Goal: Task Accomplishment & Management: Manage account settings

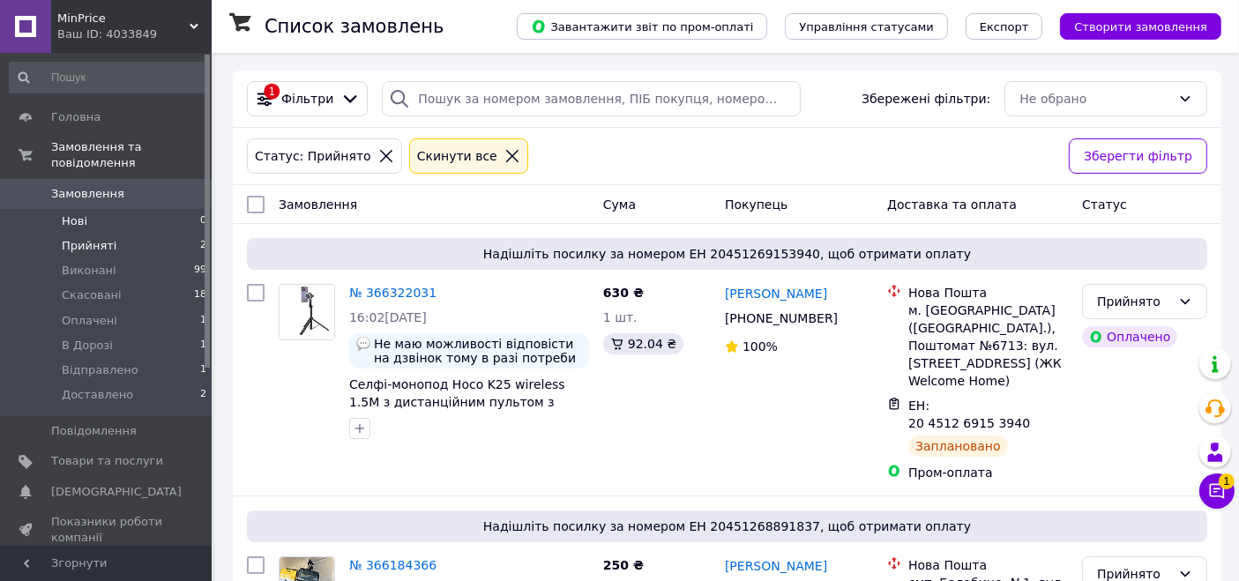
click at [68, 213] on span "Нові" at bounding box center [75, 221] width 26 height 16
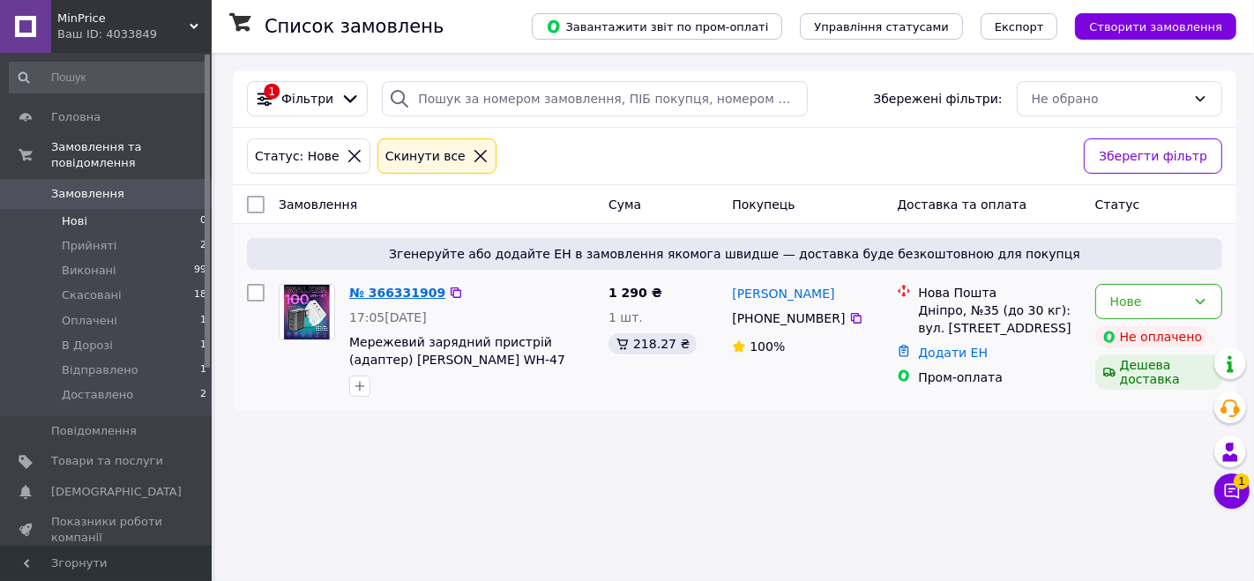
click at [391, 291] on link "№ 366331909" at bounding box center [397, 293] width 96 height 14
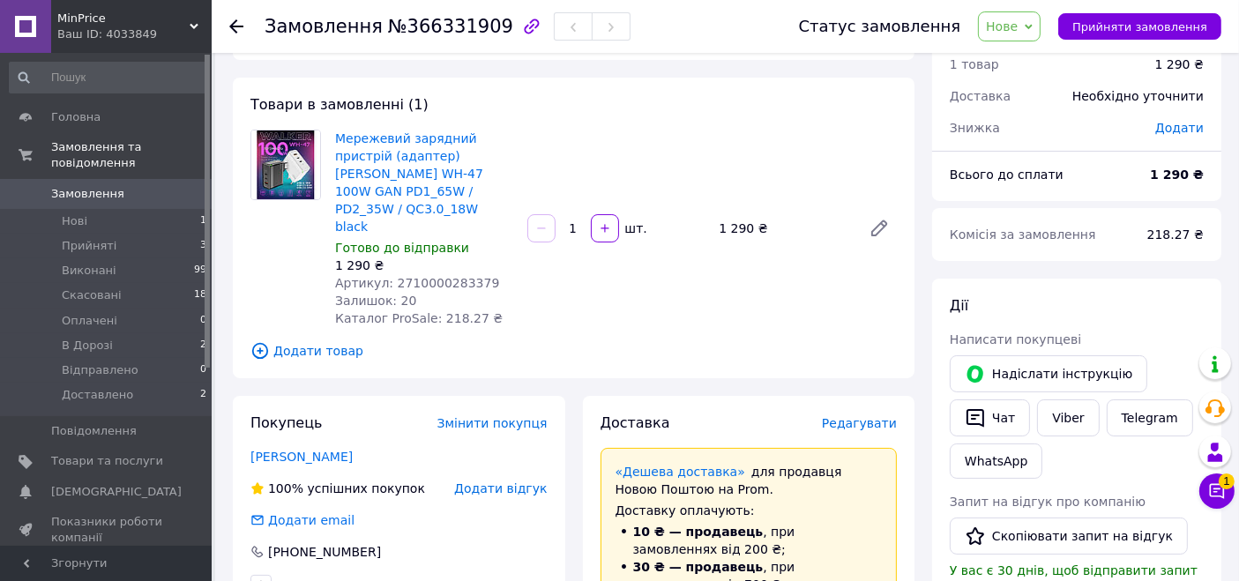
scroll to position [98, 0]
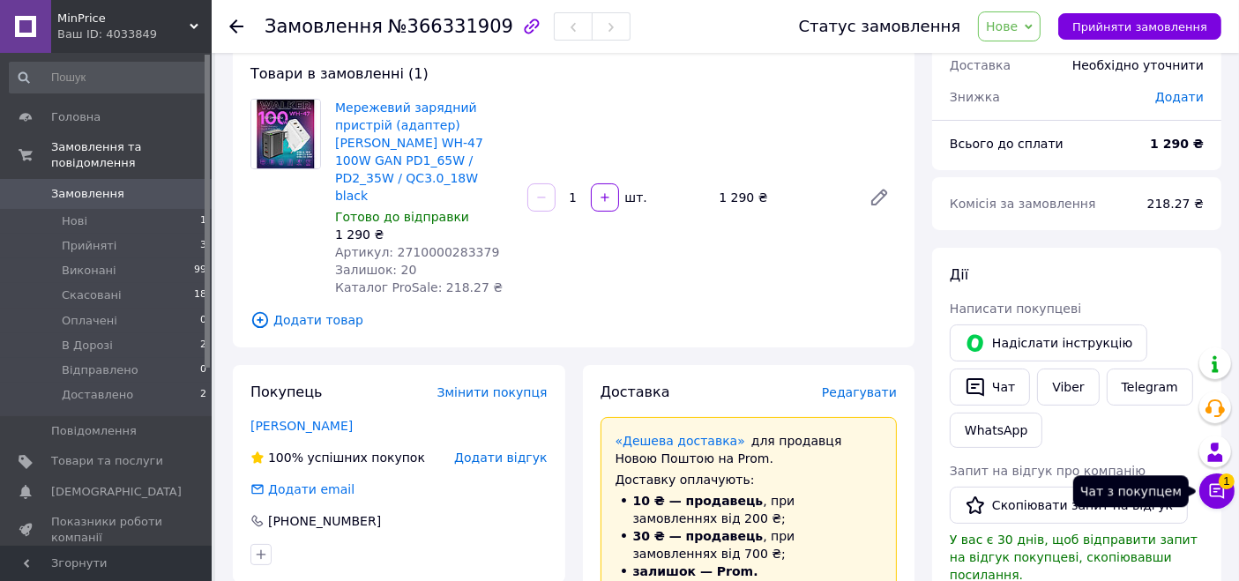
click at [1217, 485] on icon at bounding box center [1217, 491] width 15 height 15
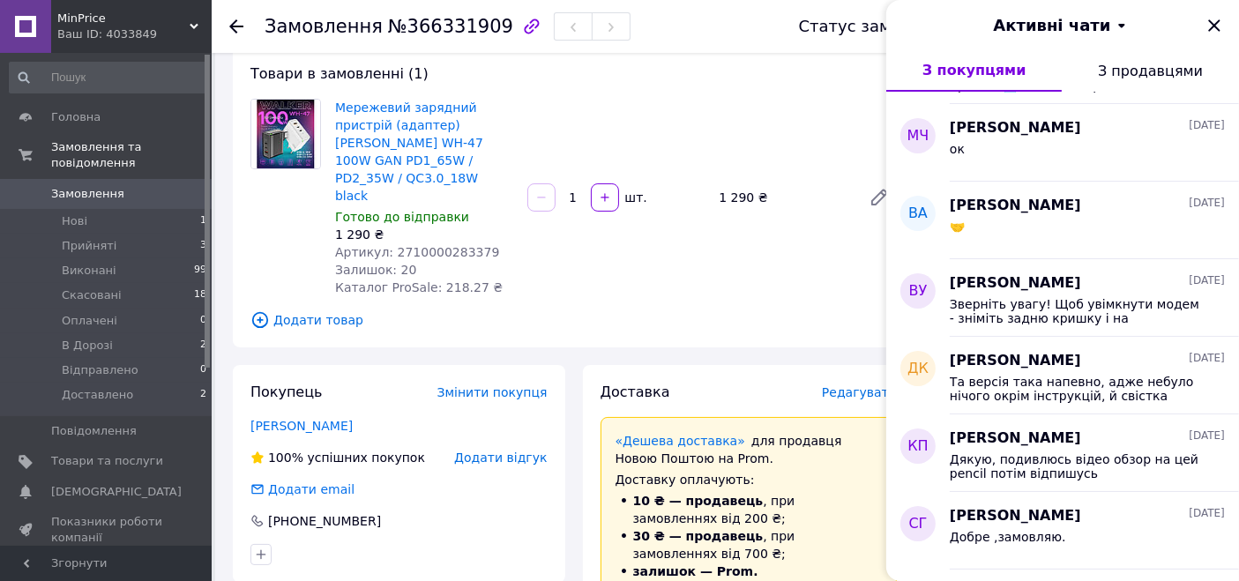
scroll to position [0, 0]
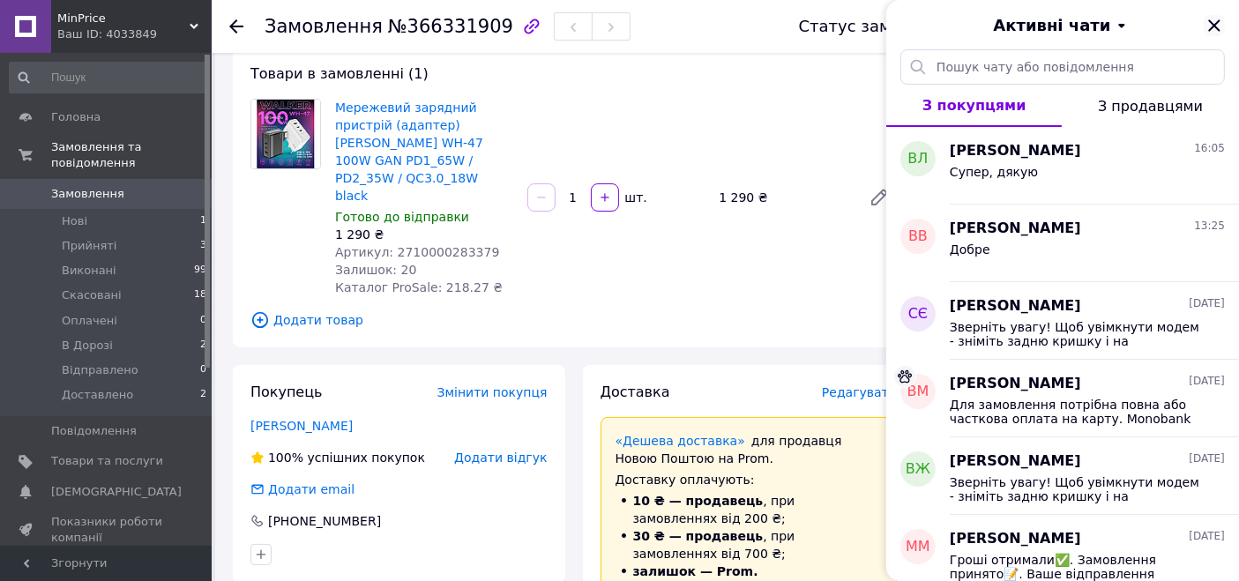
click at [1217, 28] on icon "Закрити" at bounding box center [1213, 24] width 11 height 11
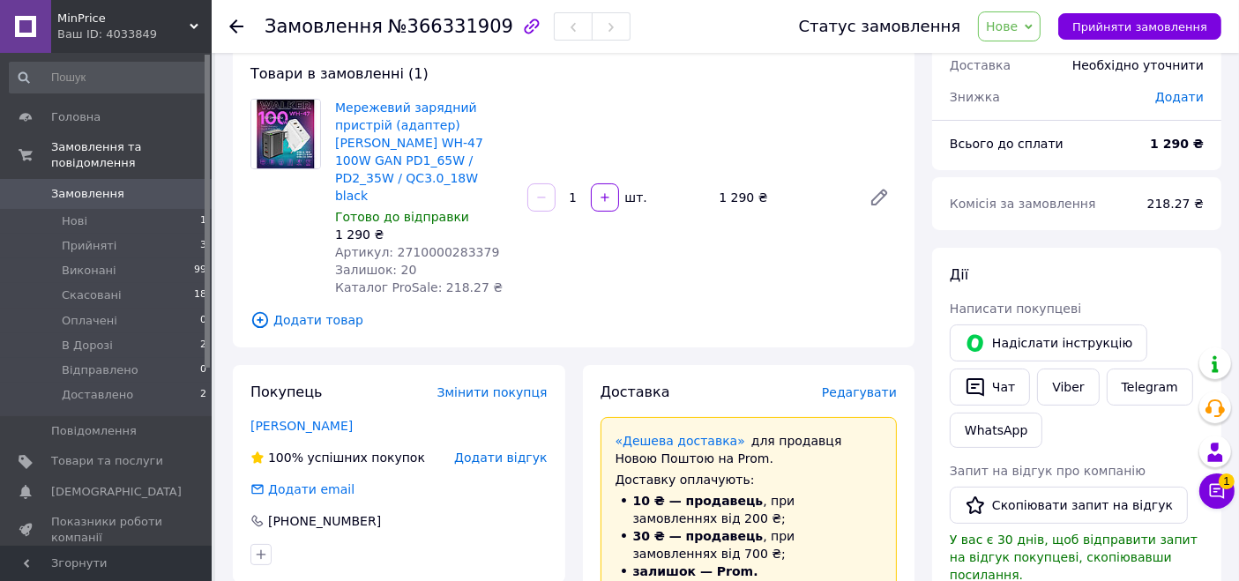
click at [243, 34] on div at bounding box center [246, 26] width 35 height 53
click at [234, 23] on icon at bounding box center [236, 26] width 14 height 14
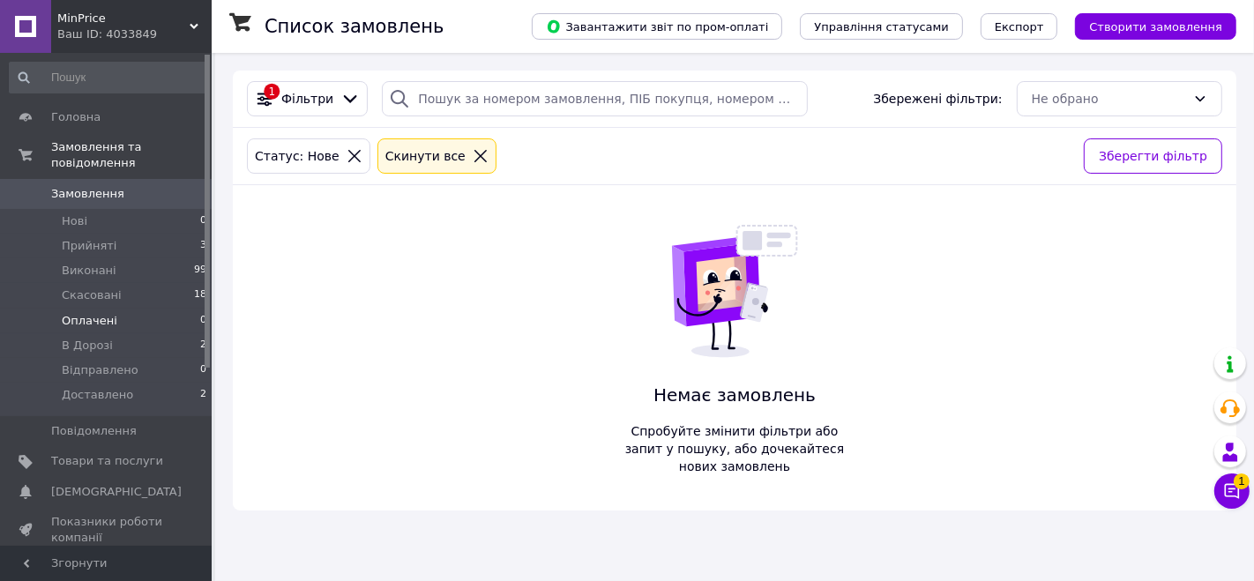
click at [106, 313] on span "Оплачені" at bounding box center [90, 321] width 56 height 16
click at [86, 209] on li "Нові 0" at bounding box center [108, 221] width 217 height 25
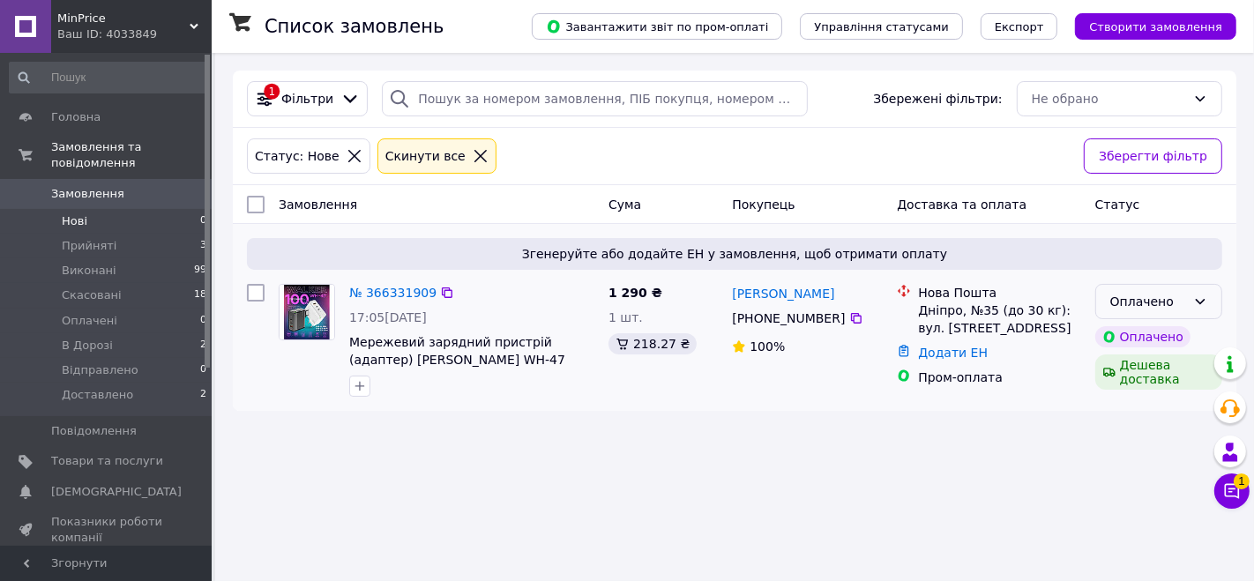
click at [1177, 302] on div "Оплачено" at bounding box center [1148, 301] width 76 height 19
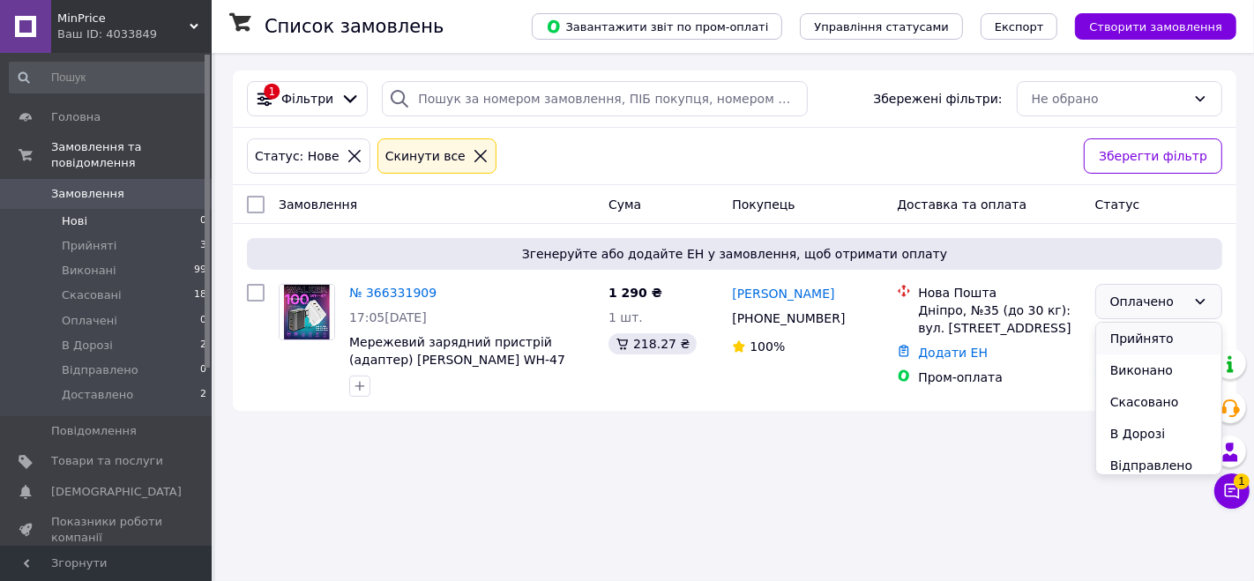
click at [1162, 339] on li "Прийнято" at bounding box center [1158, 339] width 125 height 32
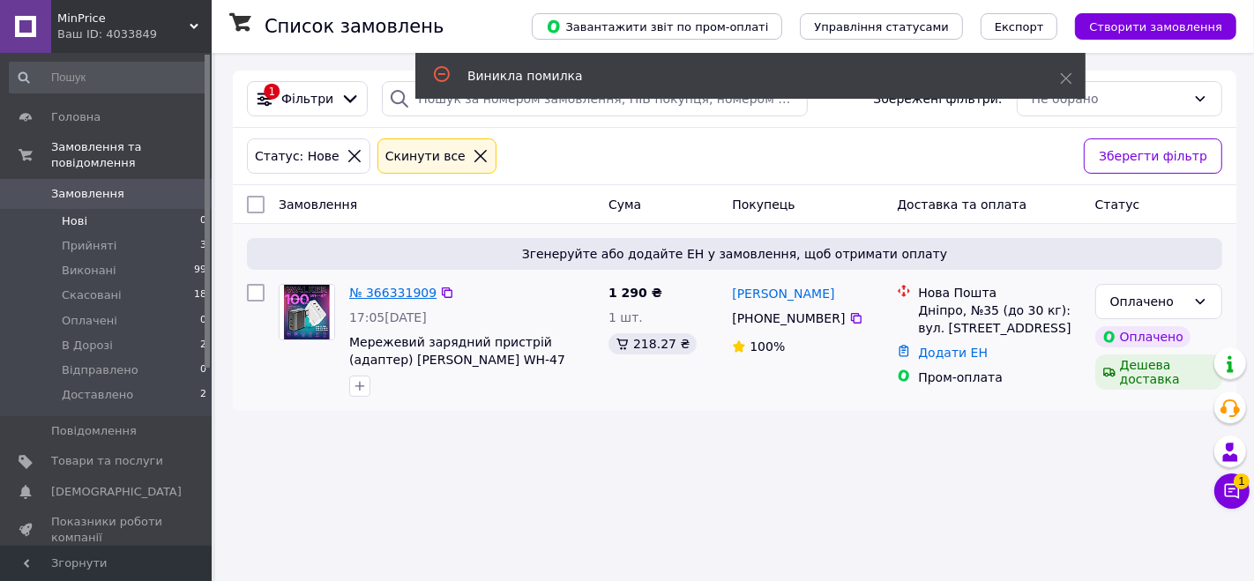
click at [389, 295] on link "№ 366331909" at bounding box center [392, 293] width 87 height 14
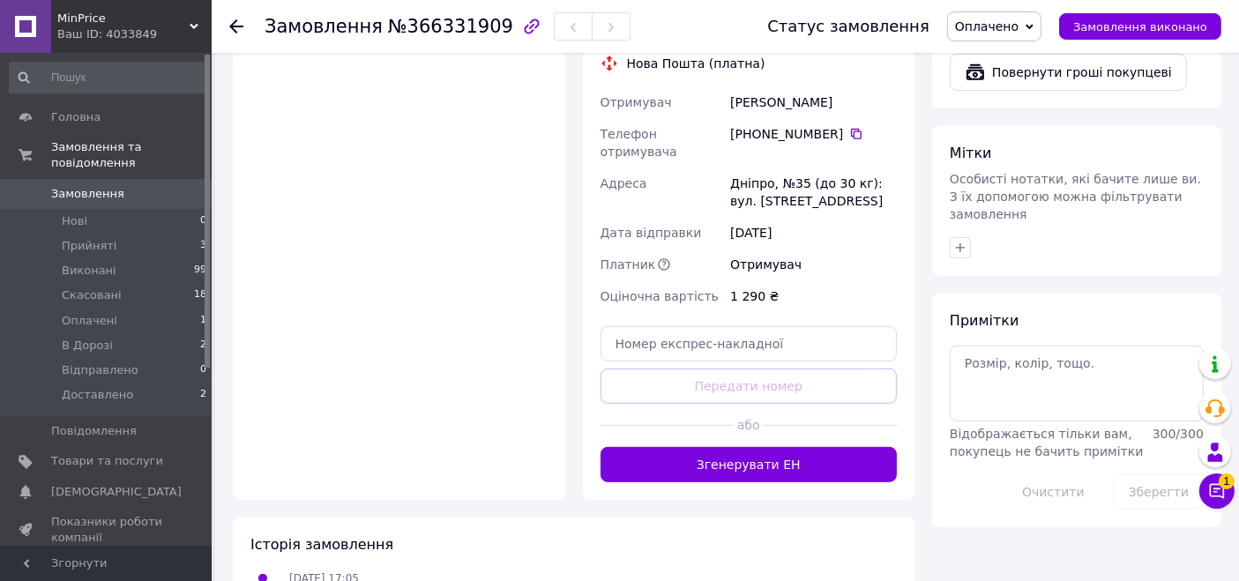
scroll to position [879, 0]
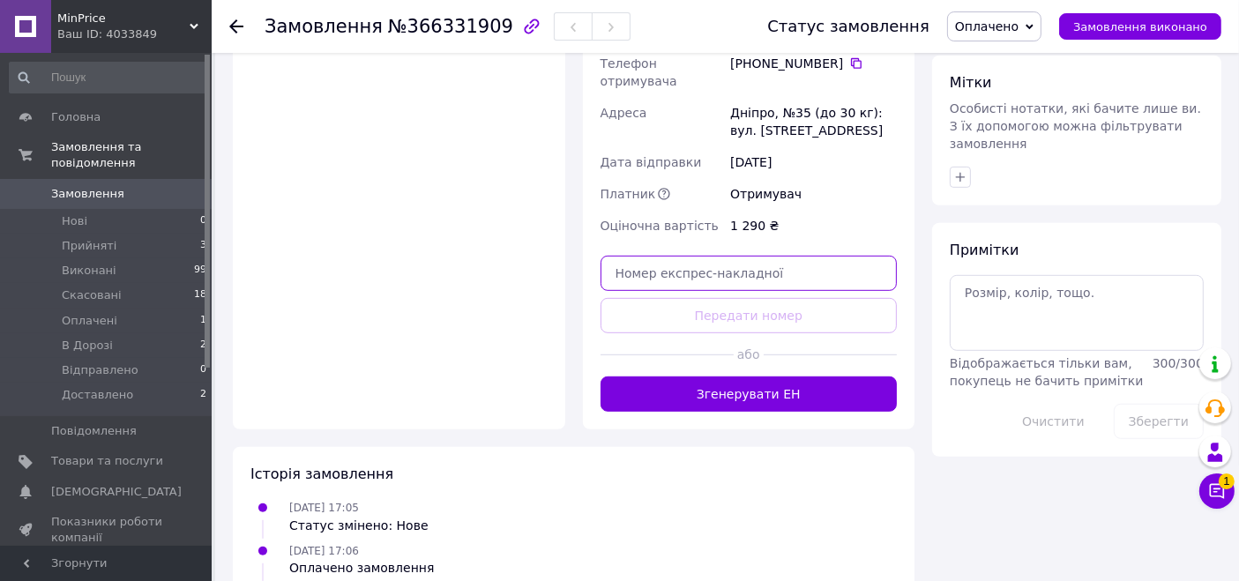
click at [695, 256] on input "text" at bounding box center [748, 273] width 297 height 35
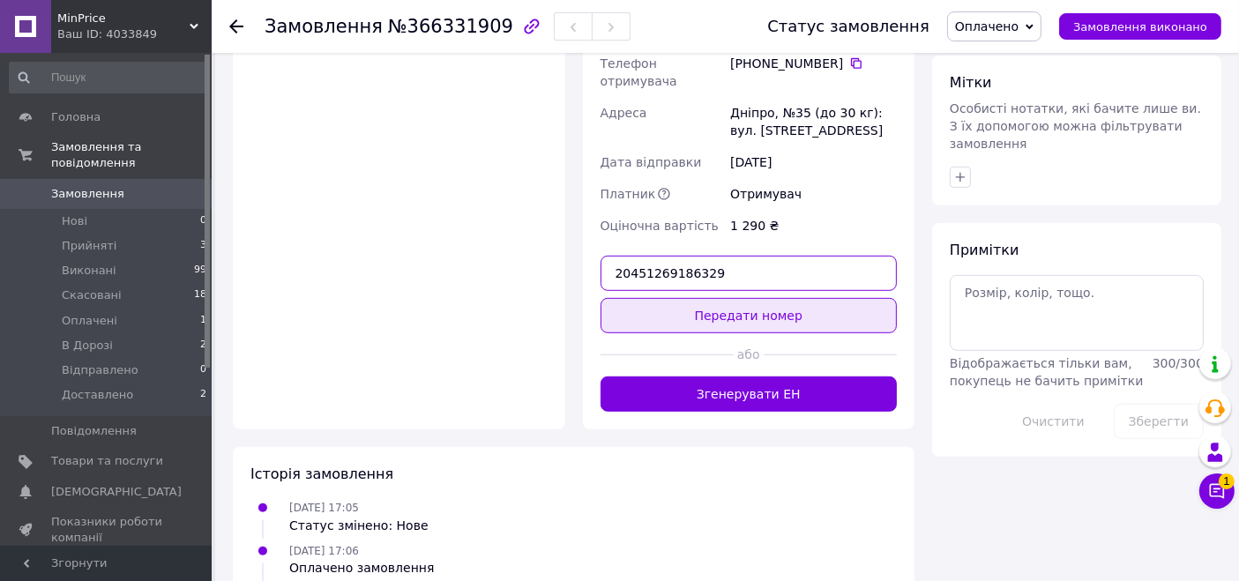
type input "20451269186329"
click at [725, 298] on button "Передати номер" at bounding box center [748, 315] width 297 height 35
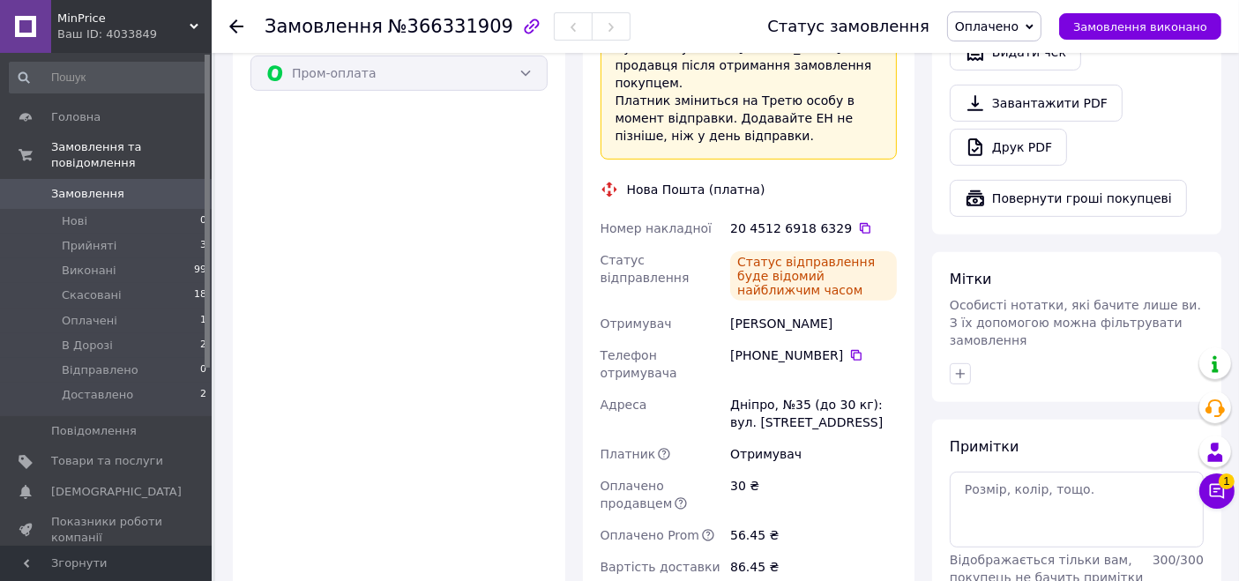
scroll to position [193, 0]
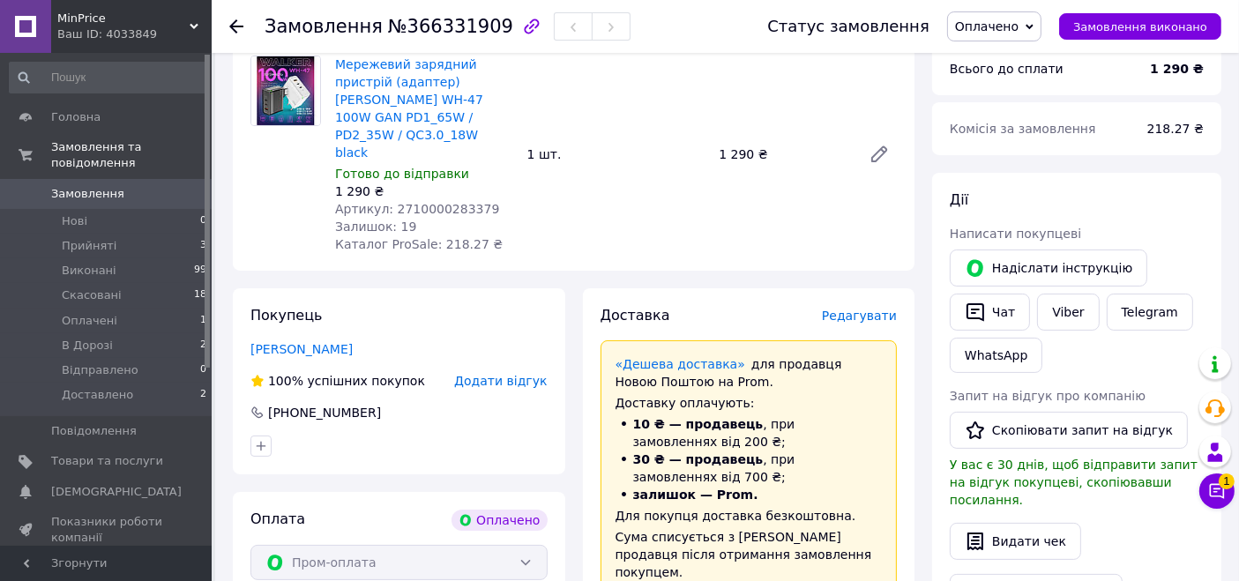
click at [233, 31] on icon at bounding box center [236, 26] width 14 height 14
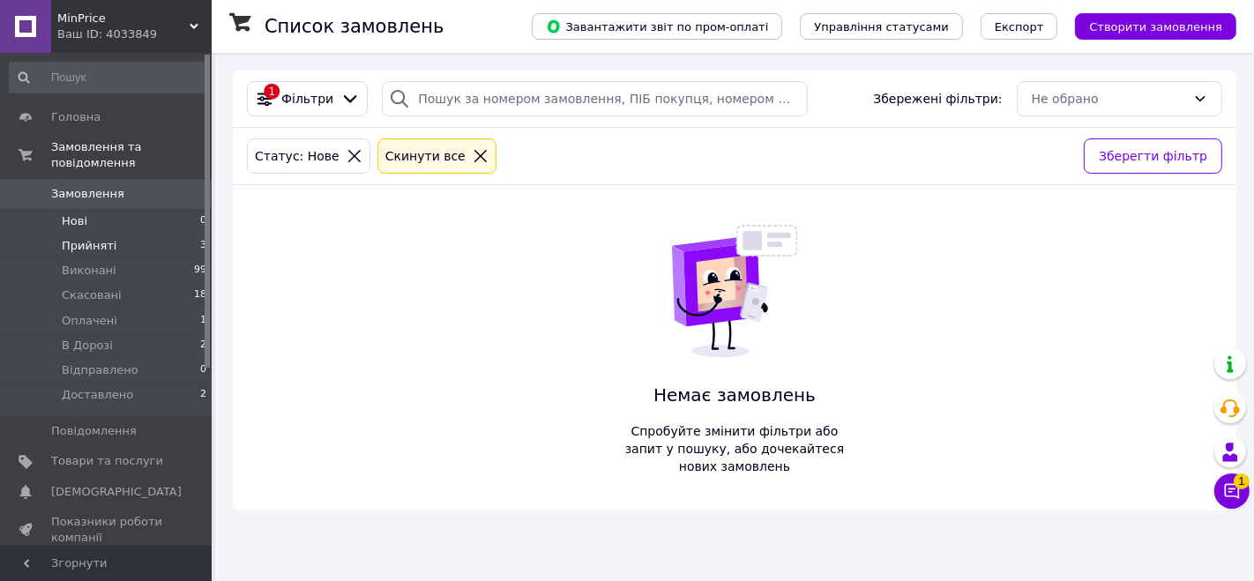
click at [93, 238] on span "Прийняті" at bounding box center [89, 246] width 55 height 16
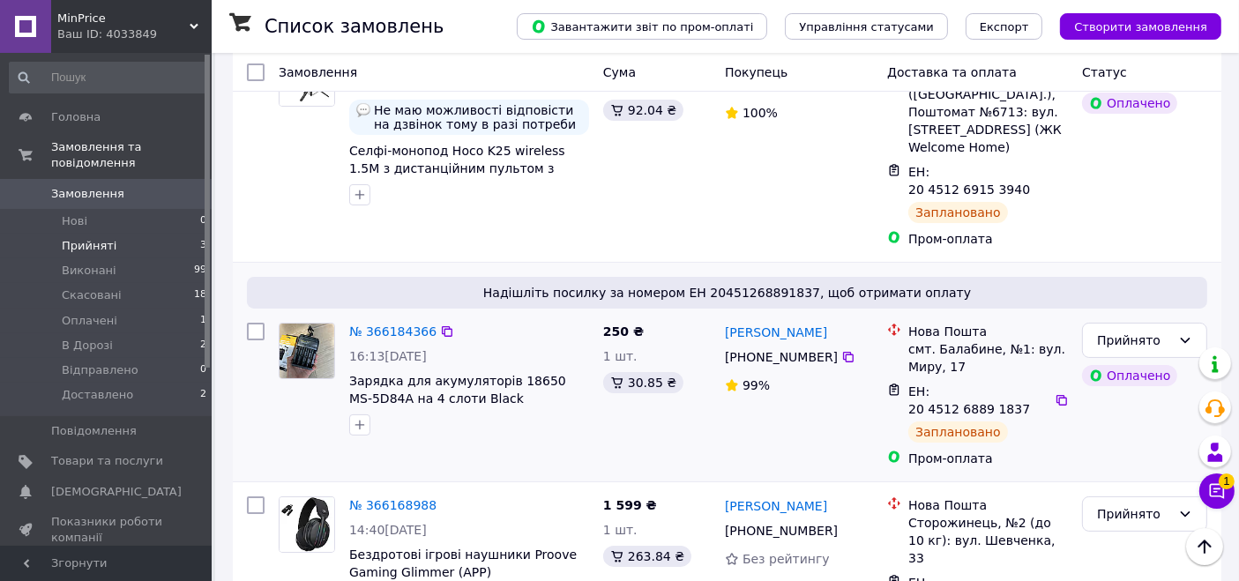
scroll to position [254, 0]
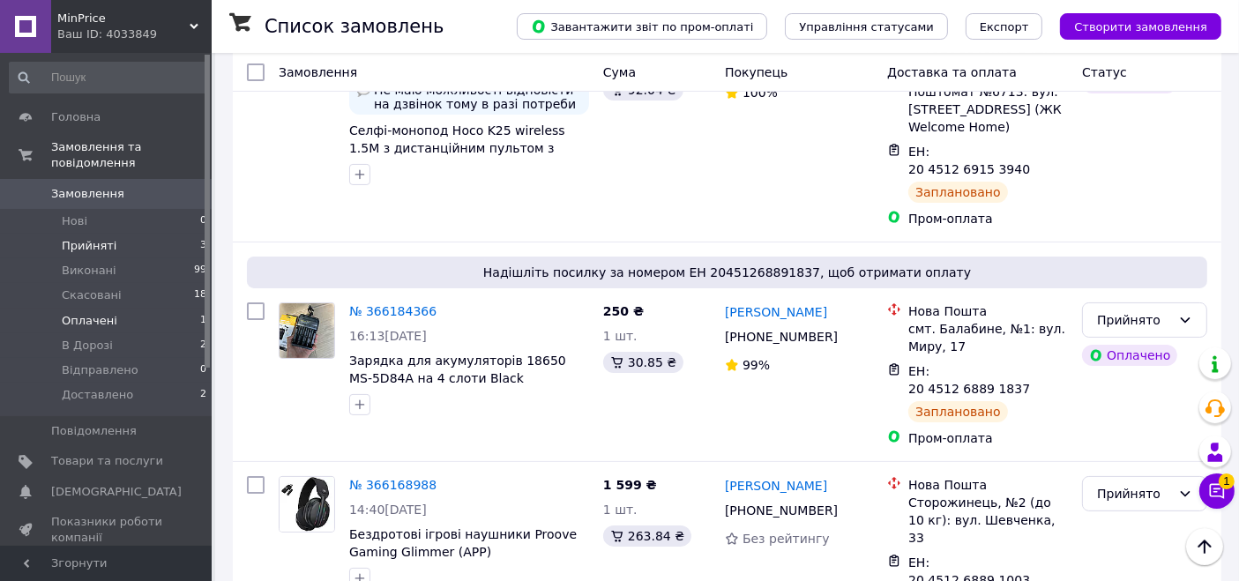
click at [108, 313] on span "Оплачені" at bounding box center [90, 321] width 56 height 16
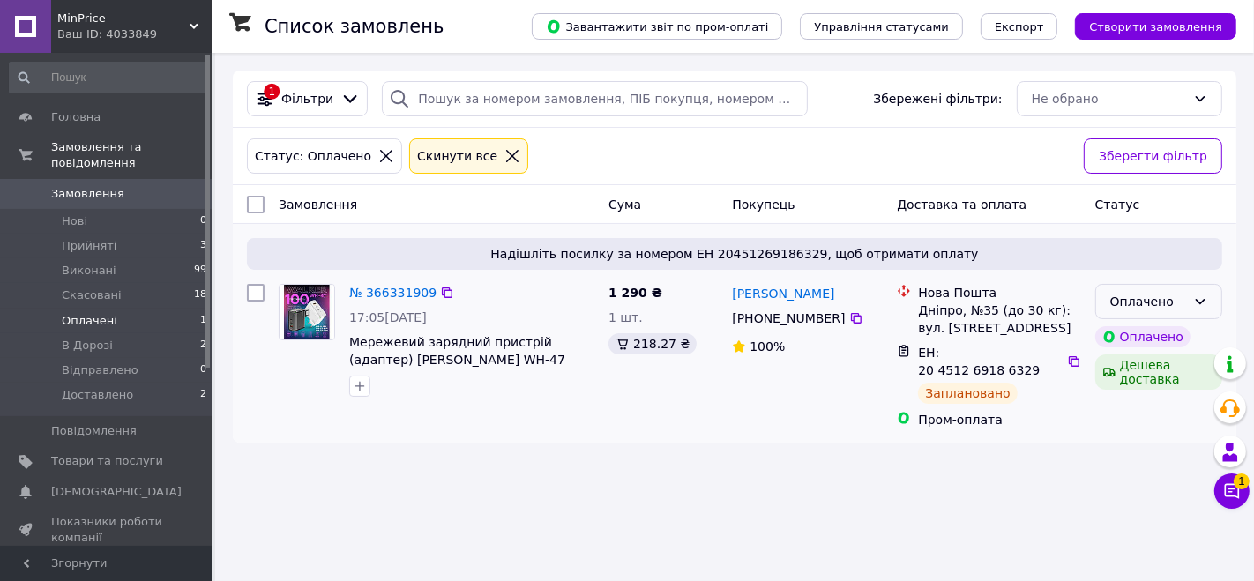
click at [1195, 293] on div "Оплачено" at bounding box center [1158, 301] width 127 height 35
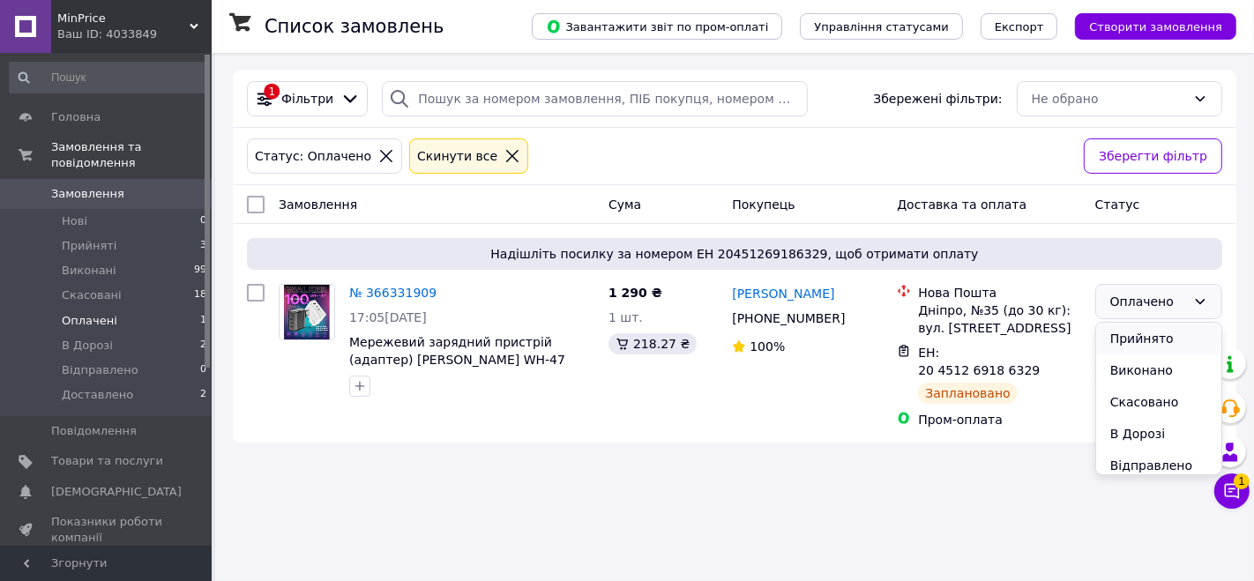
click at [1175, 333] on li "Прийнято" at bounding box center [1158, 339] width 125 height 32
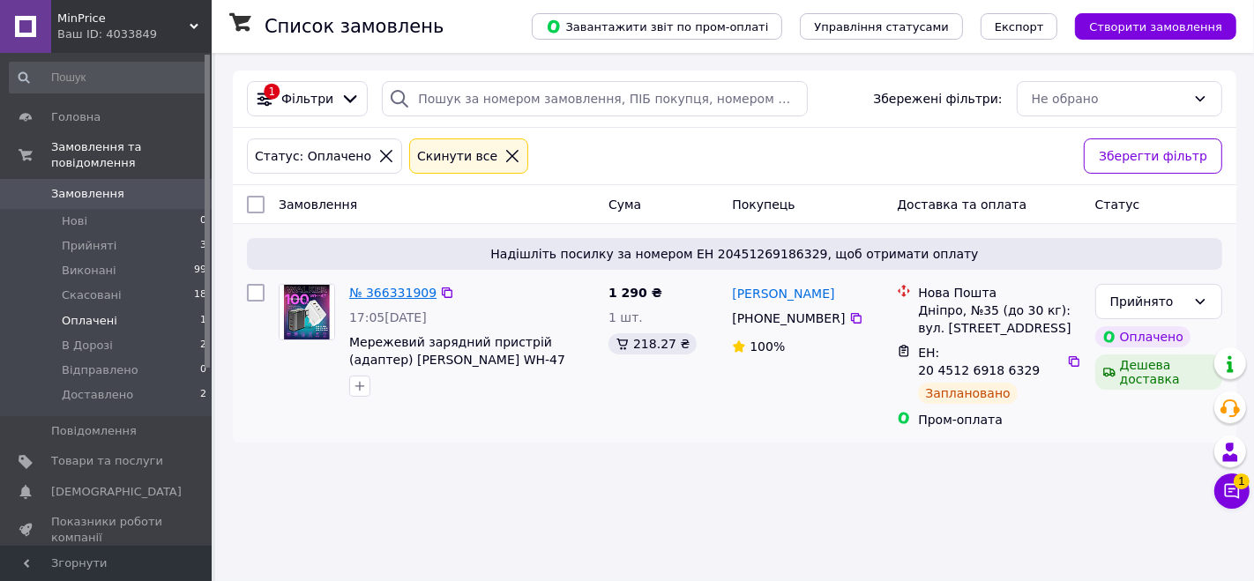
click at [418, 293] on link "№ 366331909" at bounding box center [392, 293] width 87 height 14
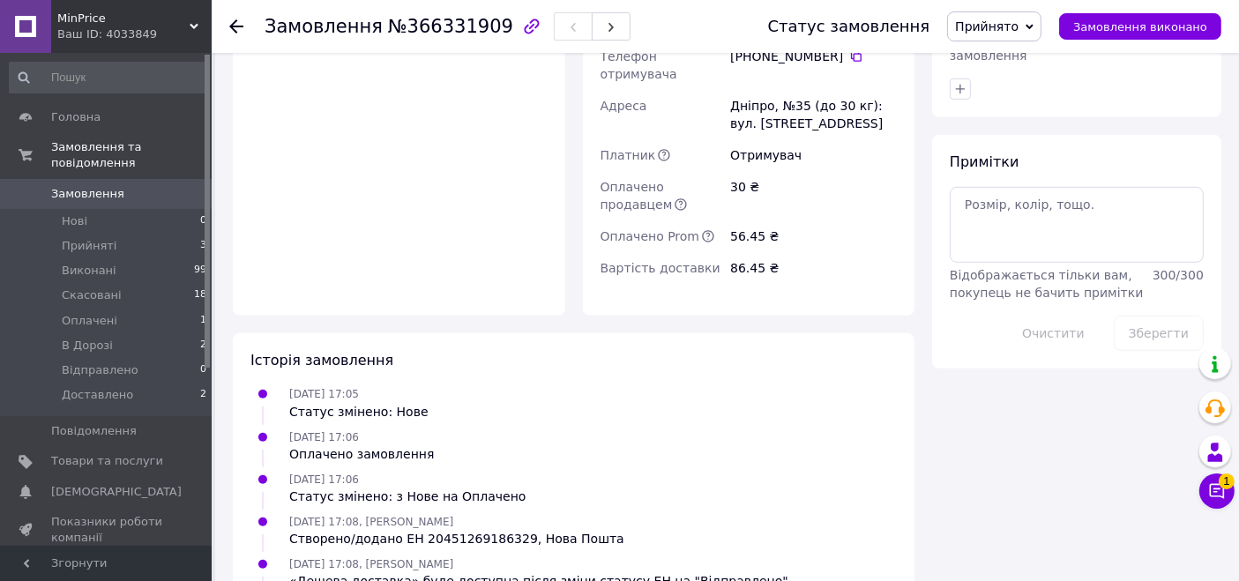
scroll to position [967, 0]
click at [235, 26] on icon at bounding box center [236, 26] width 14 height 14
